Goal: Task Accomplishment & Management: Manage account settings

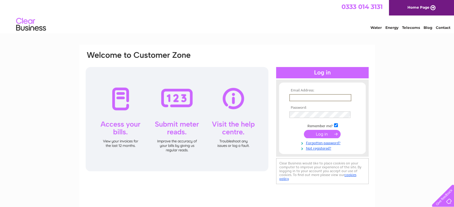
click at [291, 96] on input "text" at bounding box center [320, 97] width 62 height 7
type input "[EMAIL_ADDRESS][DOMAIN_NAME]"
click at [317, 135] on input "submit" at bounding box center [322, 133] width 37 height 8
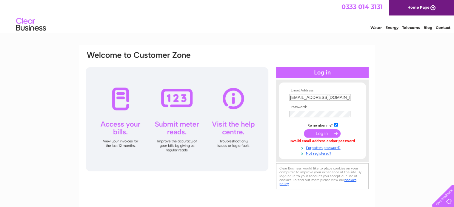
click at [318, 132] on input "submit" at bounding box center [322, 133] width 37 height 8
